Goal: Task Accomplishment & Management: Manage account settings

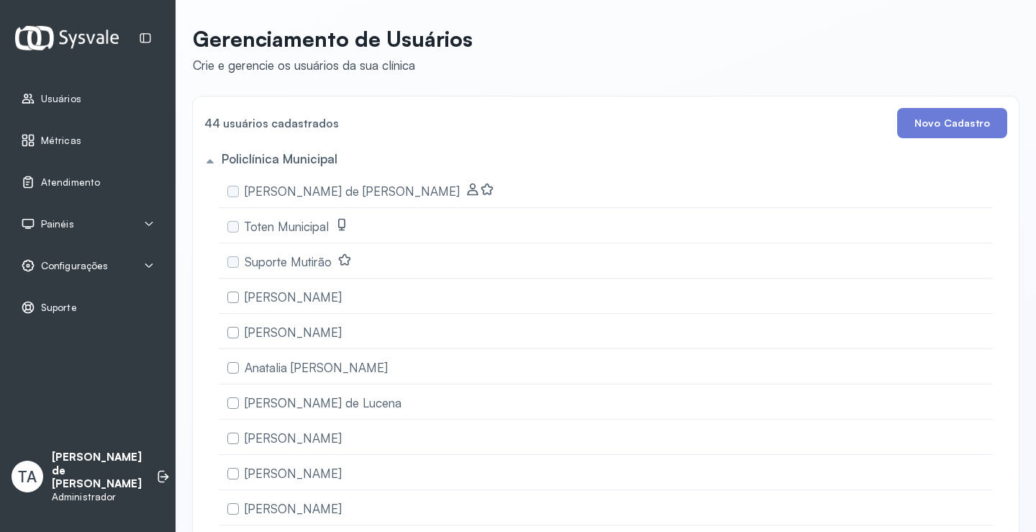
click at [74, 260] on span "Configurações" at bounding box center [74, 266] width 67 height 12
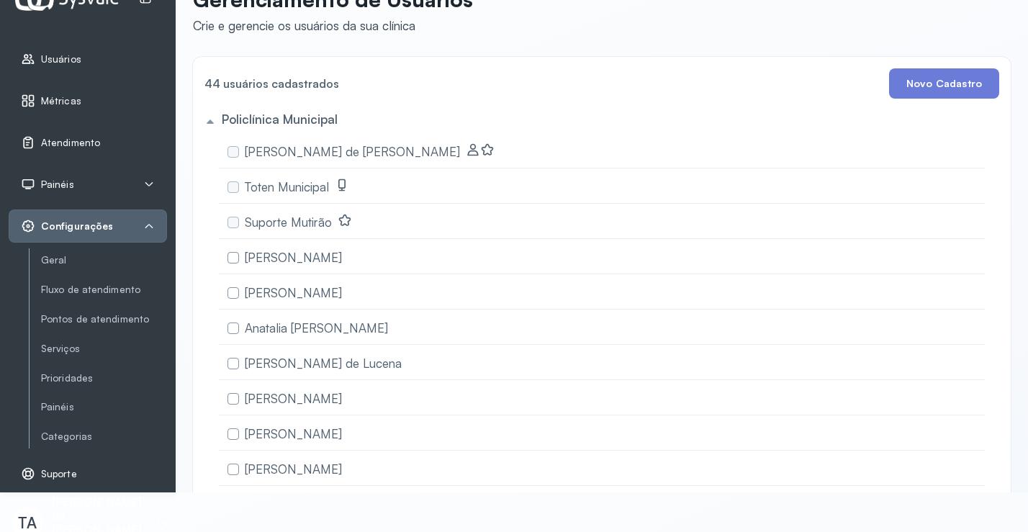
scroll to position [62, 0]
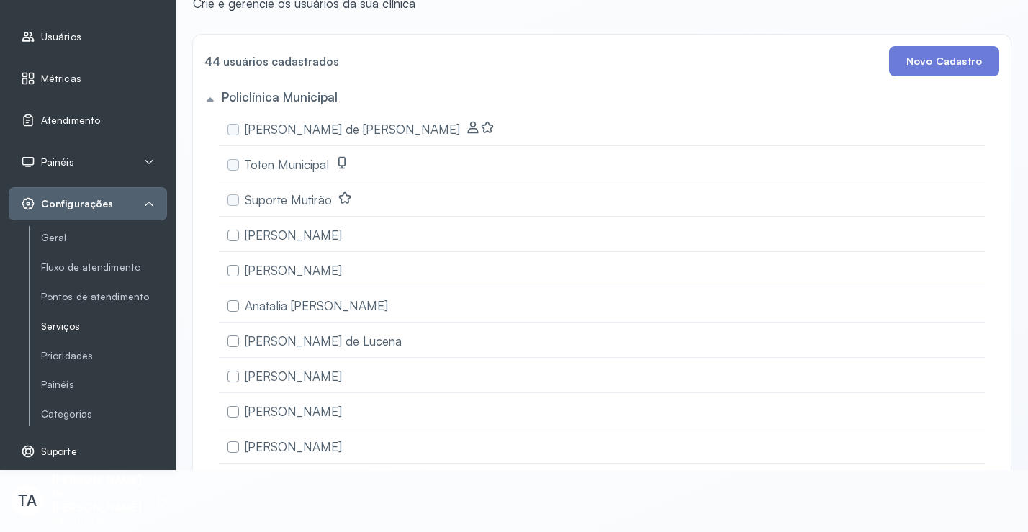
click at [67, 324] on link "Serviços" at bounding box center [104, 326] width 126 height 12
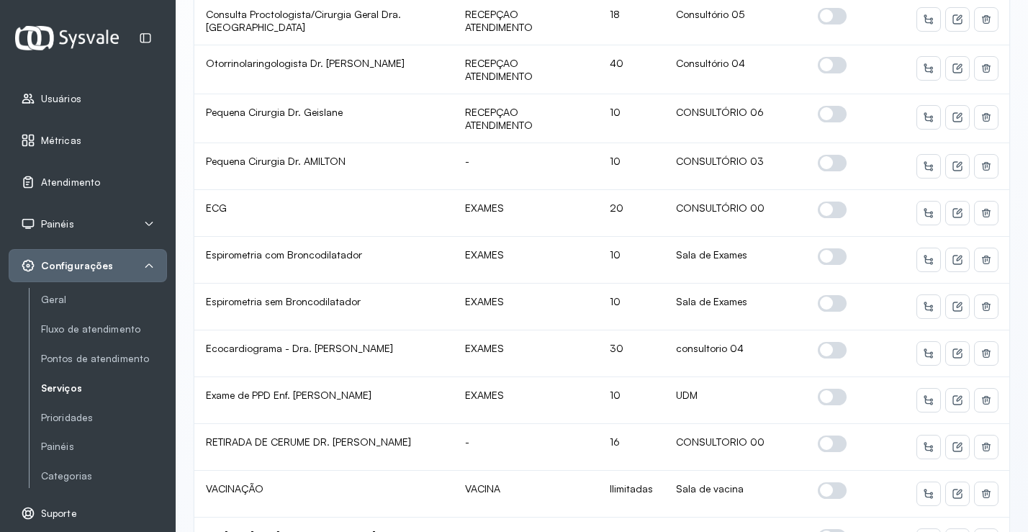
scroll to position [935, 0]
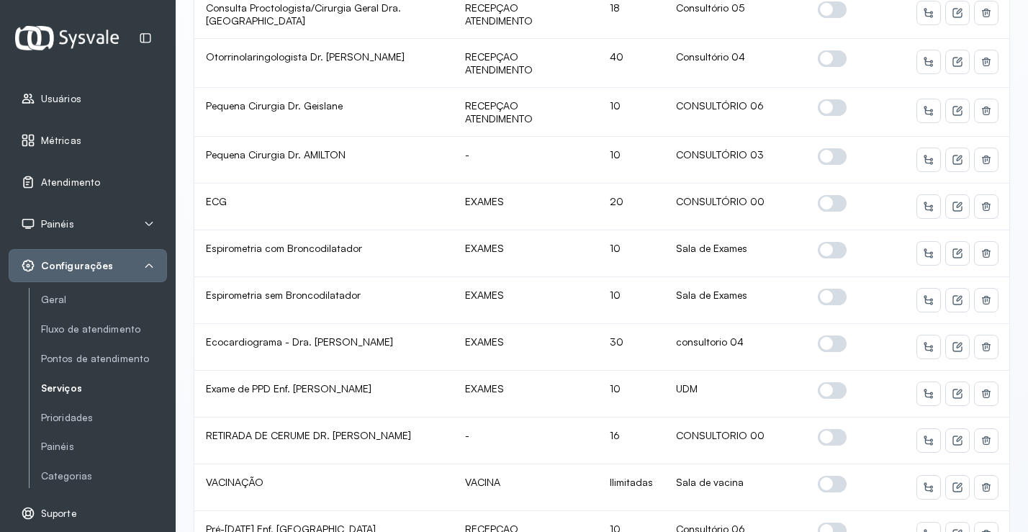
click at [74, 180] on span "Atendimento" at bounding box center [70, 182] width 59 height 12
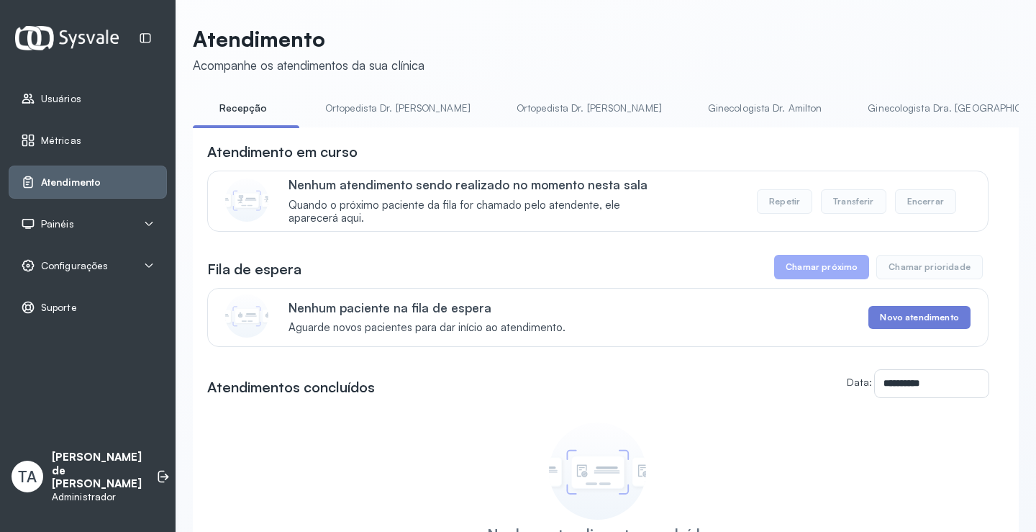
click at [54, 224] on span "Painéis" at bounding box center [57, 224] width 33 height 12
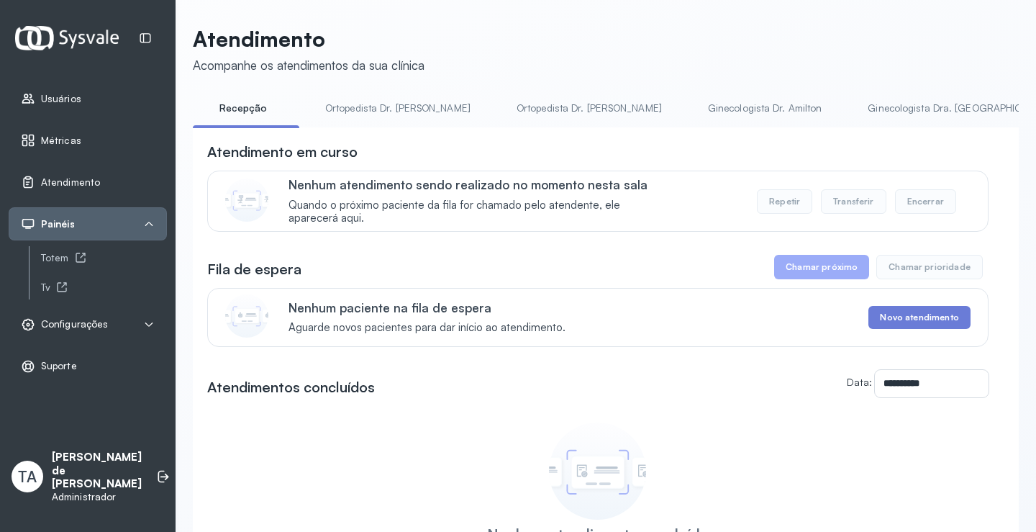
click at [85, 324] on span "Configurações" at bounding box center [74, 324] width 67 height 12
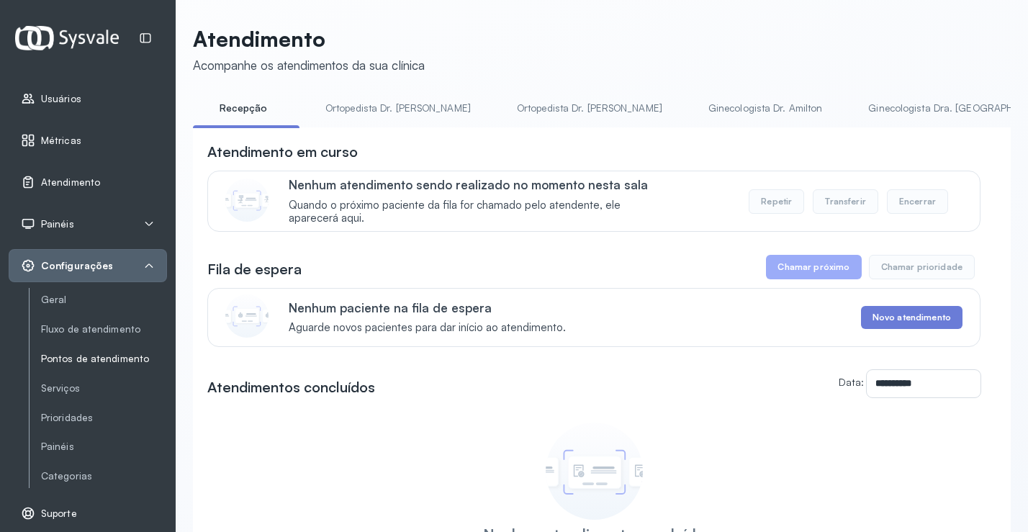
click at [80, 355] on link "Pontos de atendimento" at bounding box center [104, 359] width 126 height 12
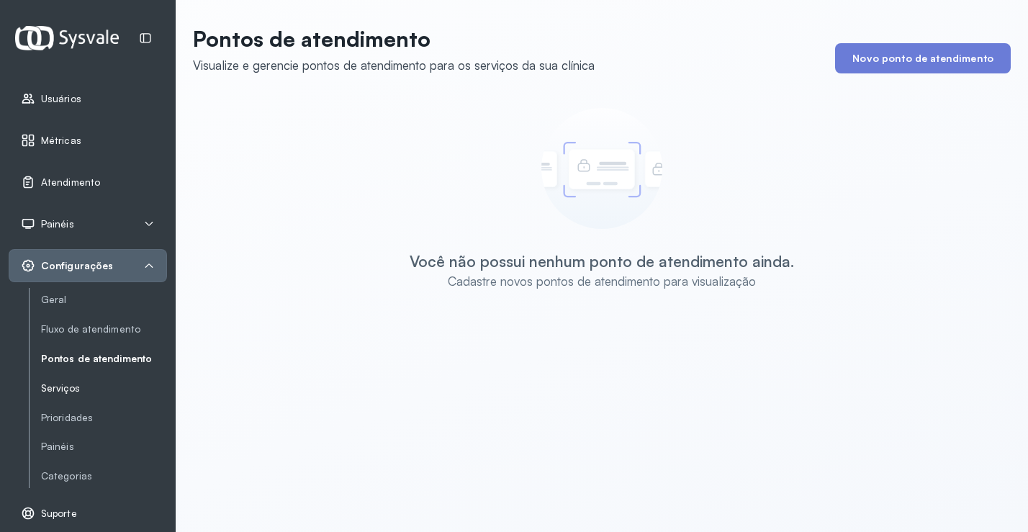
click at [66, 389] on link "Serviços" at bounding box center [104, 388] width 126 height 12
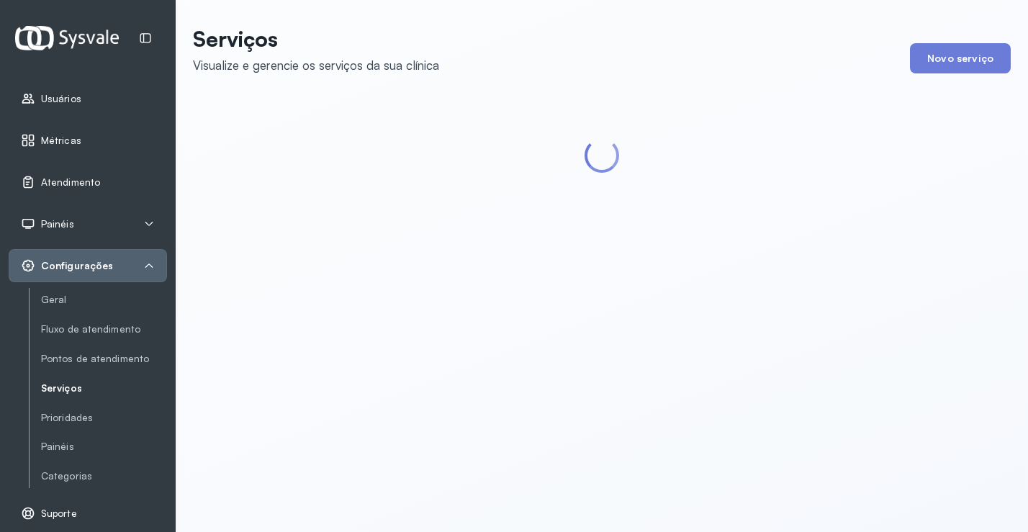
scroll to position [62, 0]
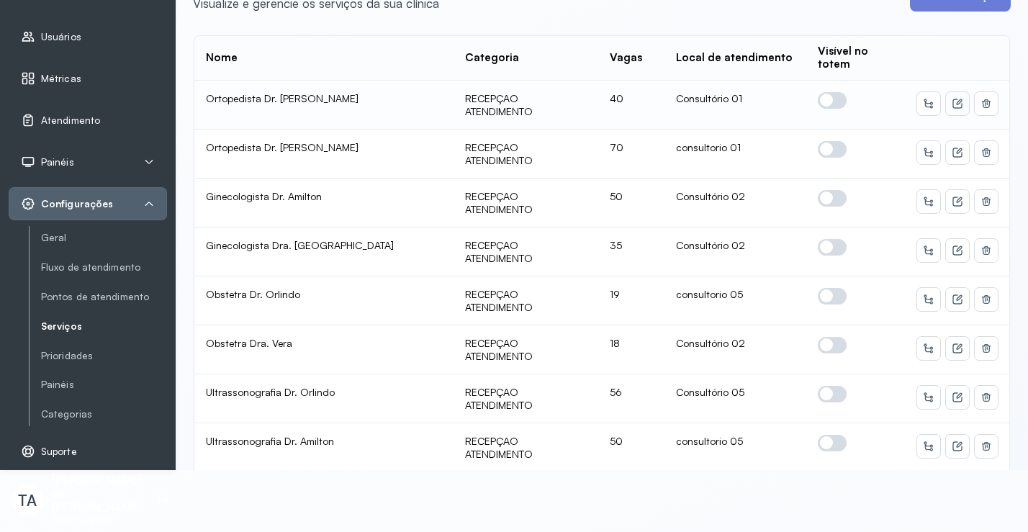
click at [951, 101] on icon at bounding box center [957, 104] width 12 height 12
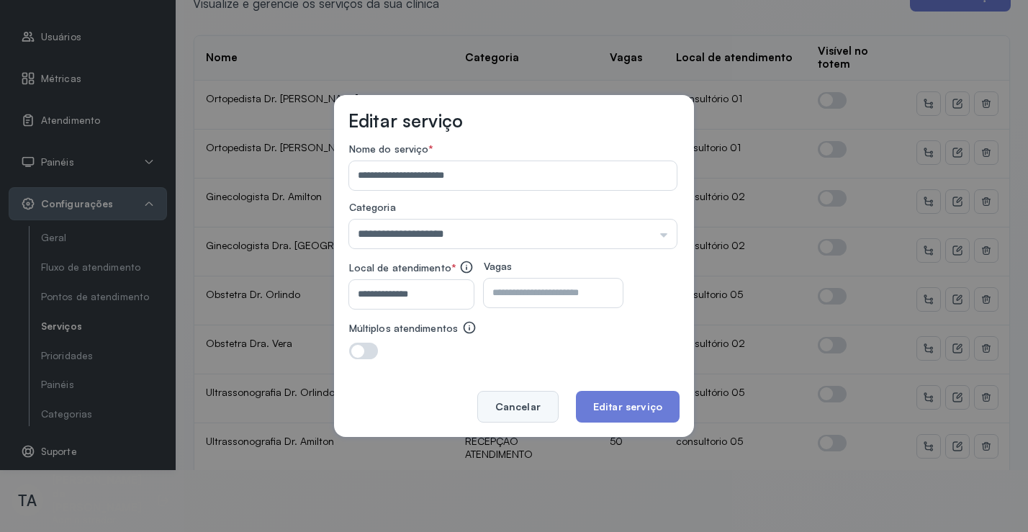
click at [537, 407] on button "Cancelar" at bounding box center [517, 407] width 81 height 32
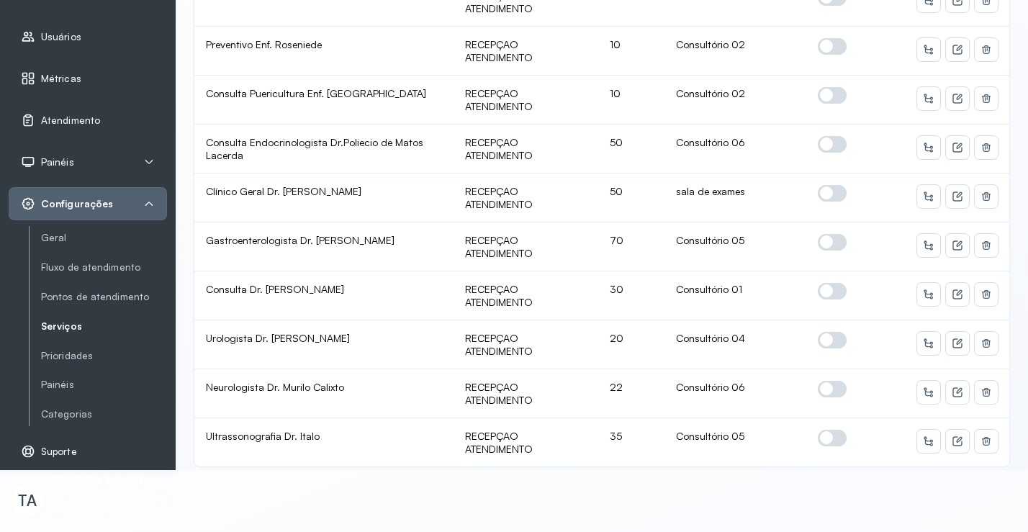
scroll to position [2613, 0]
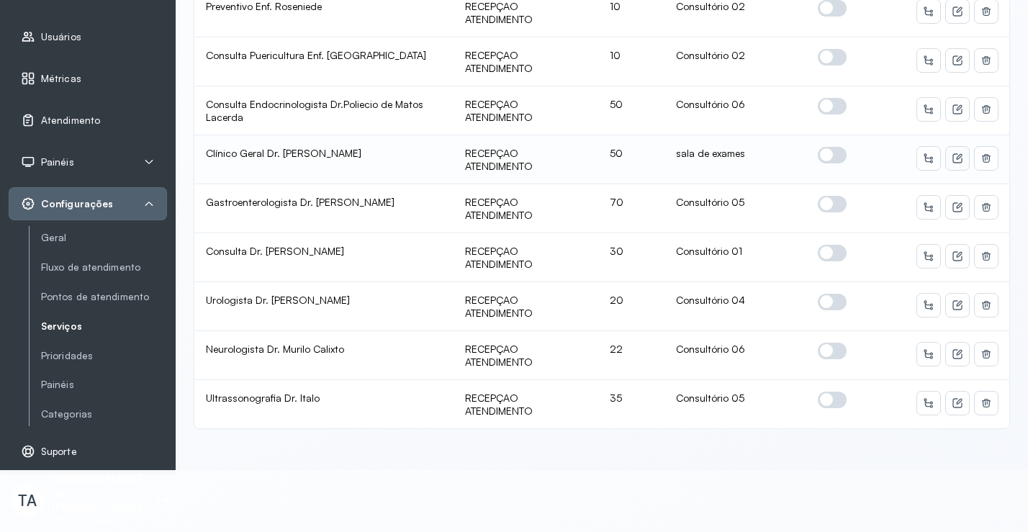
click at [951, 153] on icon at bounding box center [957, 159] width 12 height 12
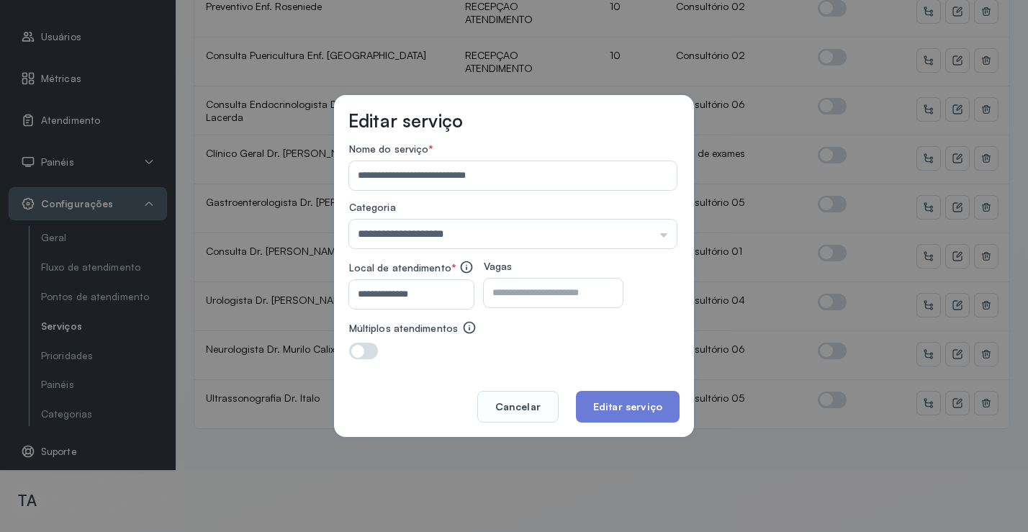
click at [425, 294] on input "**********" at bounding box center [408, 294] width 119 height 29
type input "*"
click at [384, 297] on input "**********" at bounding box center [408, 294] width 119 height 29
type input "**********"
click at [624, 395] on button "Editar serviço" at bounding box center [628, 407] width 104 height 32
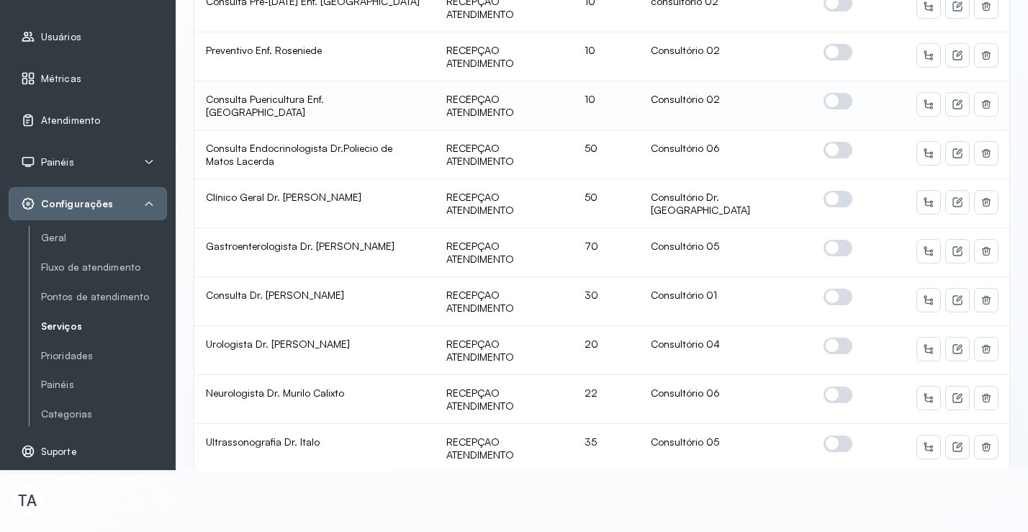
scroll to position [2590, 0]
